Goal: Task Accomplishment & Management: Use online tool/utility

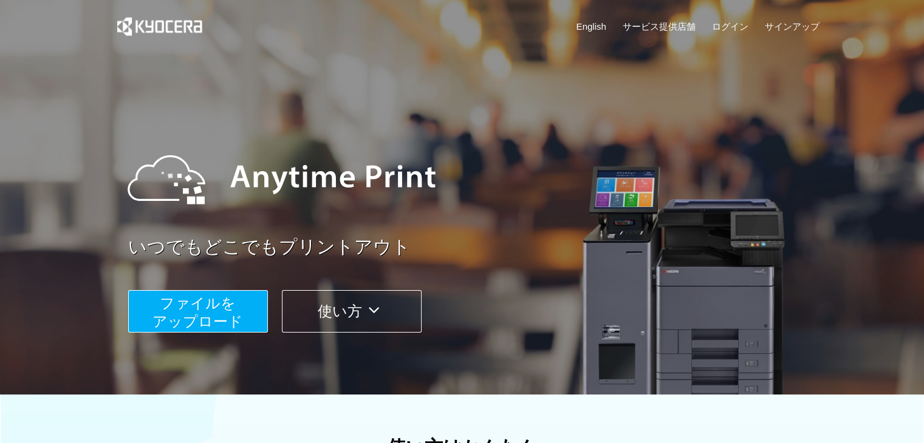
click at [171, 278] on div "ファイルを ​​アップロード 使い方" at bounding box center [477, 302] width 699 height 61
click at [176, 291] on button "ファイルを ​​アップロード" at bounding box center [198, 311] width 140 height 43
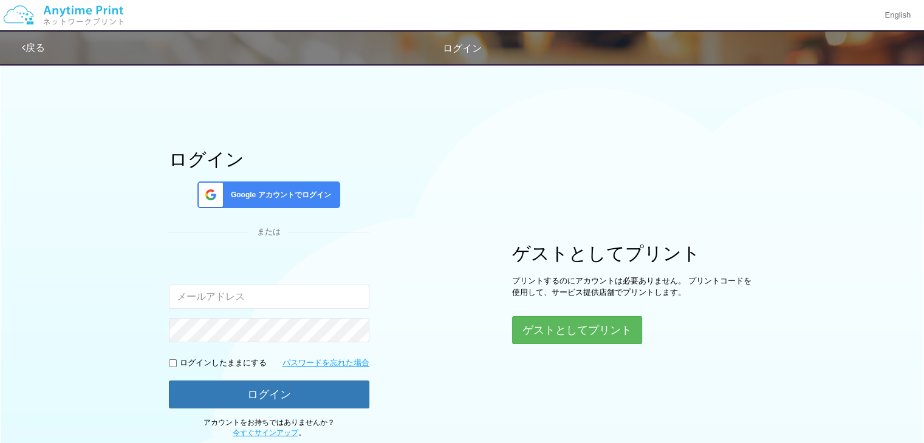
click at [537, 313] on div "ゲストとしてプリント プリントするのにアカウントは必要ありません。 プリントコードを使用して、サービス提供店舗でプリントします。 ゲストとしてプリント" at bounding box center [633, 294] width 243 height 101
click at [547, 324] on button "ゲストとしてプリント" at bounding box center [576, 330] width 129 height 27
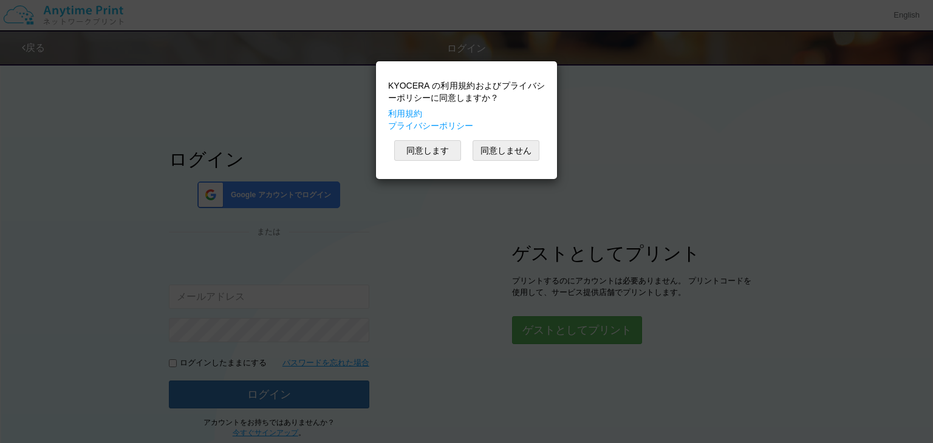
click at [449, 161] on div "KYOCERA の利用規約およびプライバシーポリシーに同意しますか？ 利用規約 プライバシーポリシー 同意します 同意しません" at bounding box center [466, 120] width 169 height 106
click at [446, 152] on button "同意します" at bounding box center [427, 150] width 67 height 21
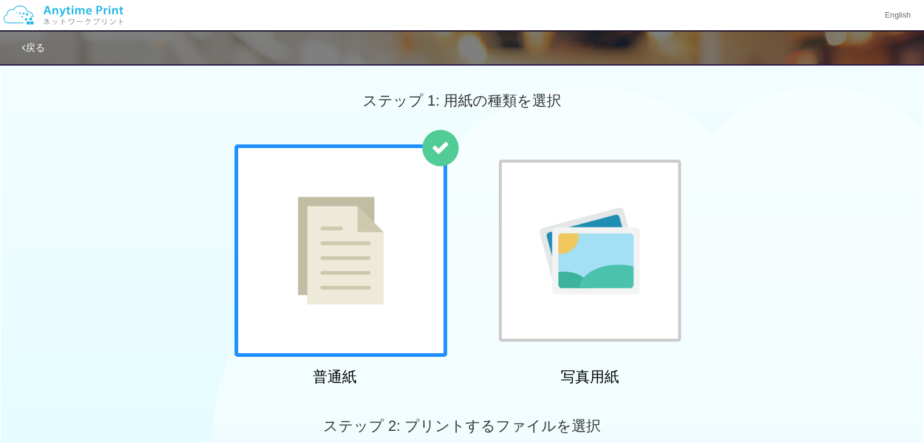
click at [411, 247] on div at bounding box center [340, 251] width 213 height 213
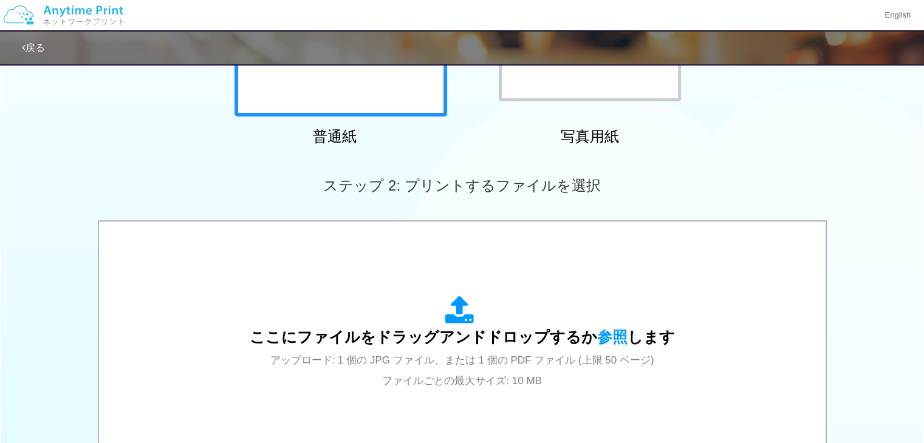
scroll to position [297, 0]
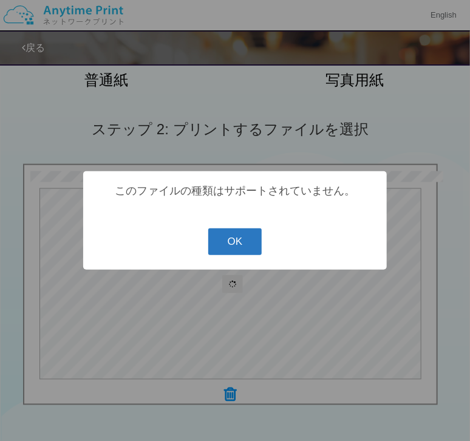
click at [233, 241] on button "OK" at bounding box center [235, 241] width 54 height 27
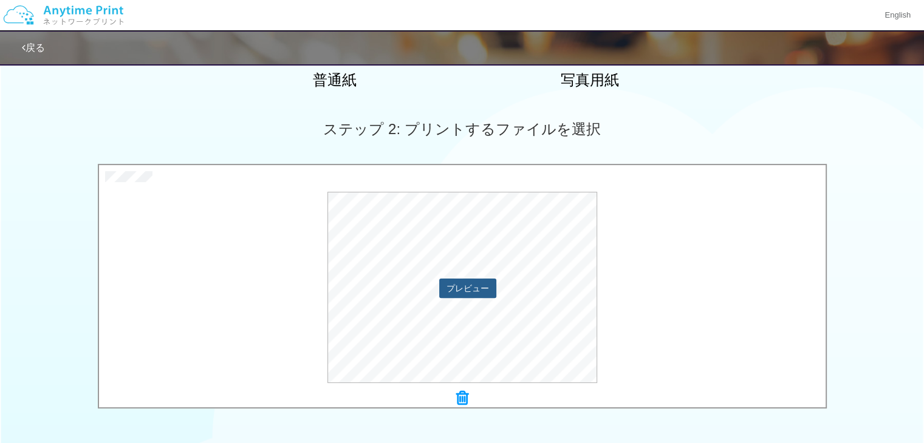
click at [465, 297] on button "プレビュー" at bounding box center [467, 288] width 57 height 19
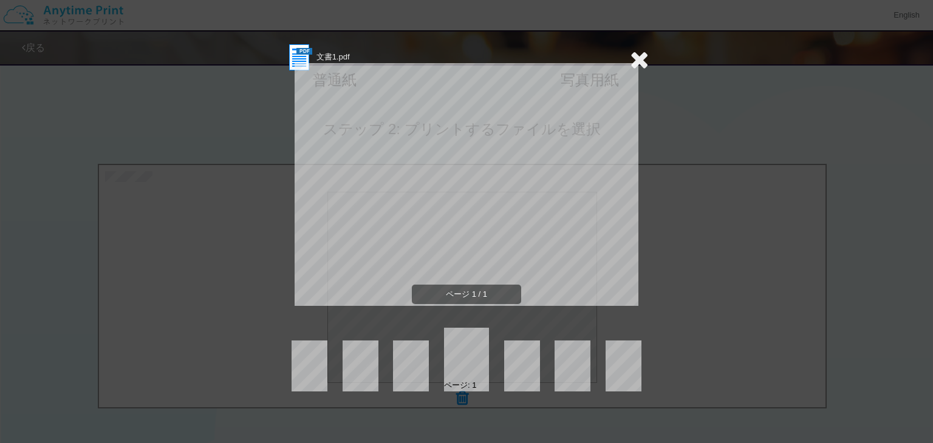
click at [643, 61] on icon at bounding box center [639, 59] width 19 height 24
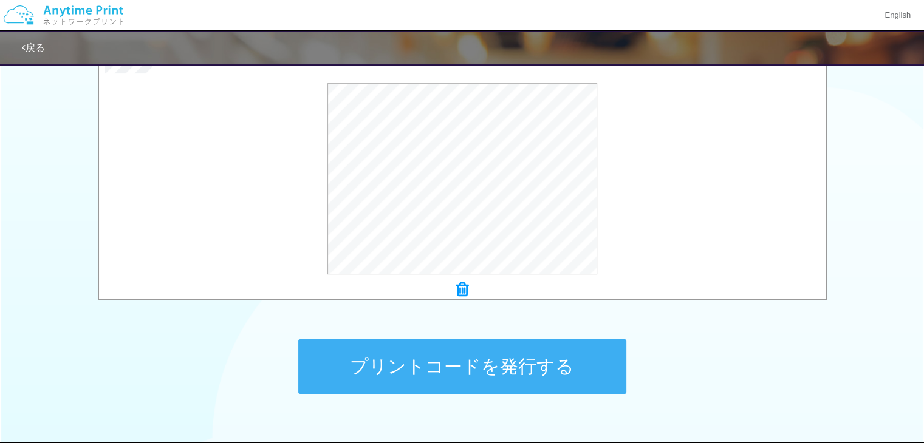
scroll to position [414, 0]
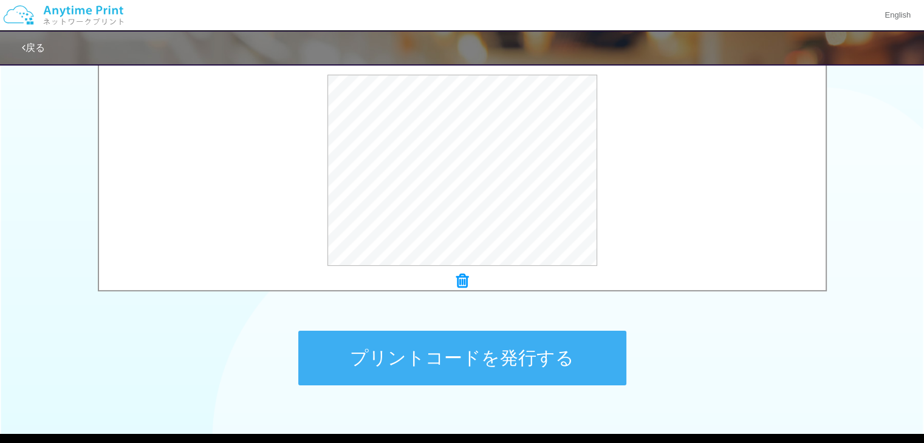
click at [504, 357] on button "プリントコードを発行する" at bounding box center [462, 358] width 328 height 55
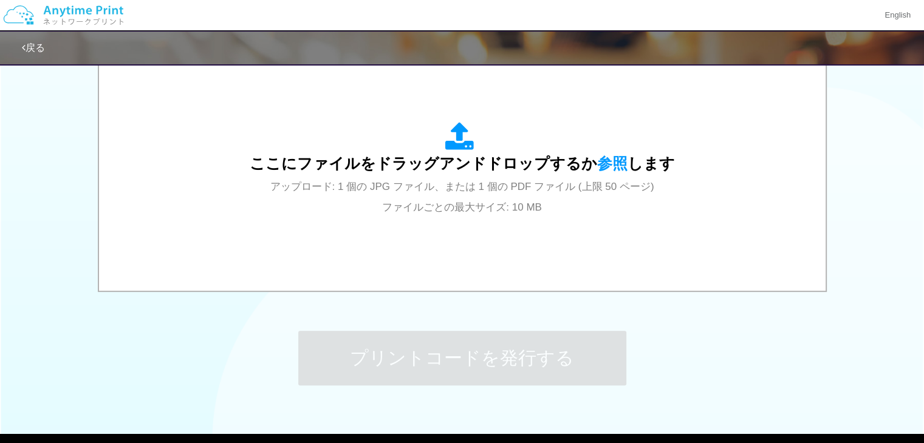
scroll to position [0, 0]
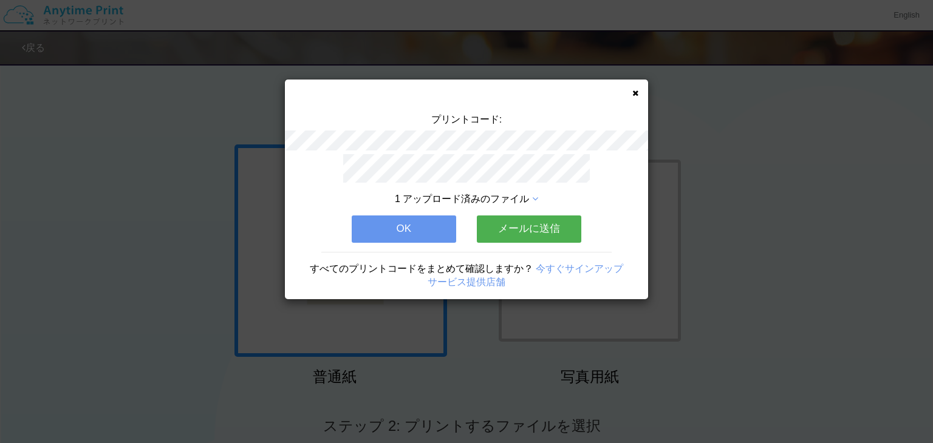
click at [503, 358] on div "プリントコード: 1 アップロード済みのファイル OK メールに送信 すべてのプリントコードをまとめて確認しますか？ 今すぐサインアップ サービス提供店舗" at bounding box center [466, 221] width 933 height 443
click at [421, 226] on button "OK" at bounding box center [404, 229] width 104 height 27
